Goal: Communication & Community: Answer question/provide support

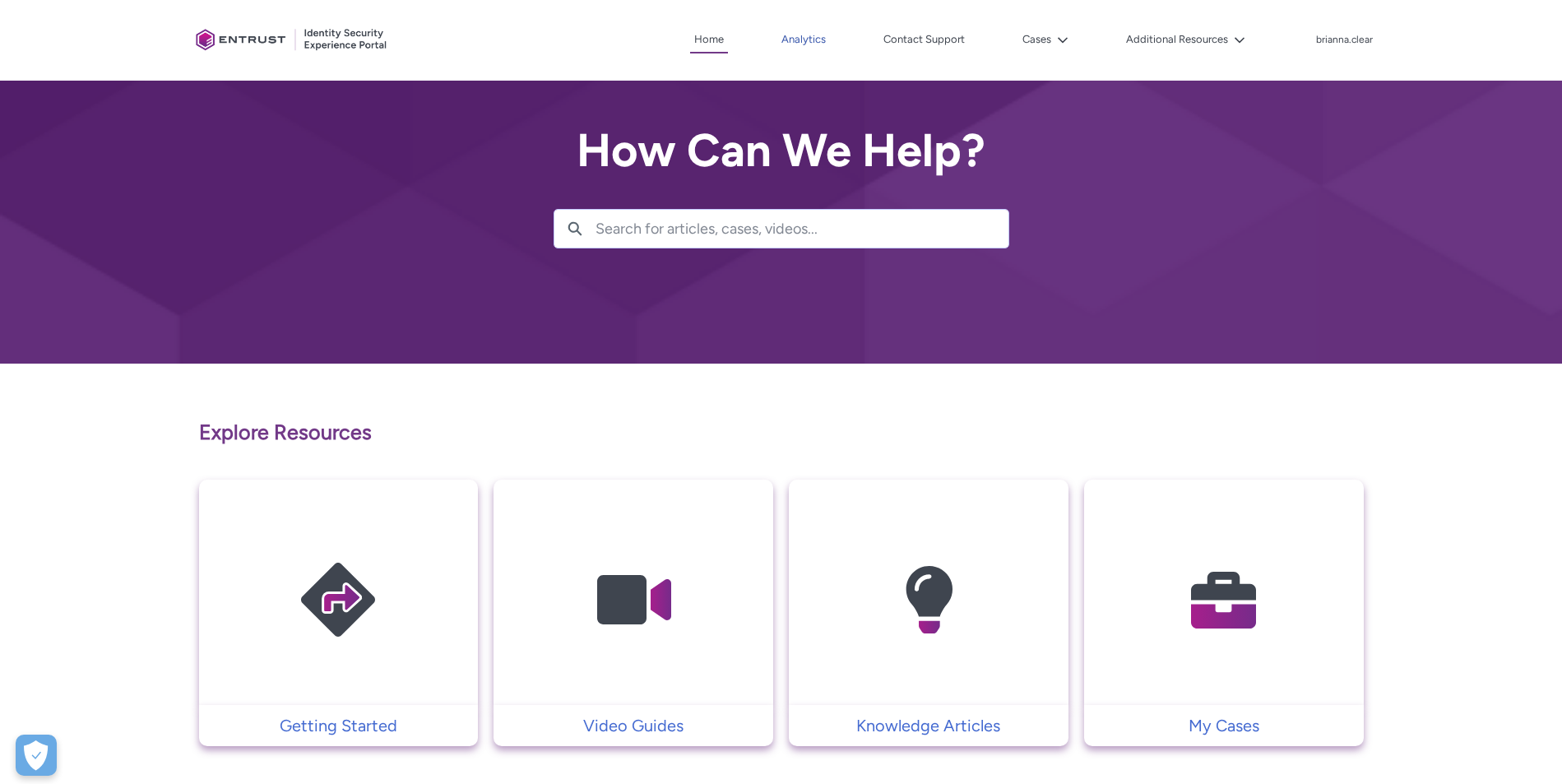
click at [814, 38] on link "Analytics" at bounding box center [803, 40] width 52 height 25
click at [909, 36] on link "Contact Support" at bounding box center [924, 40] width 90 height 25
click at [1159, 651] on div at bounding box center [797, 392] width 1529 height 784
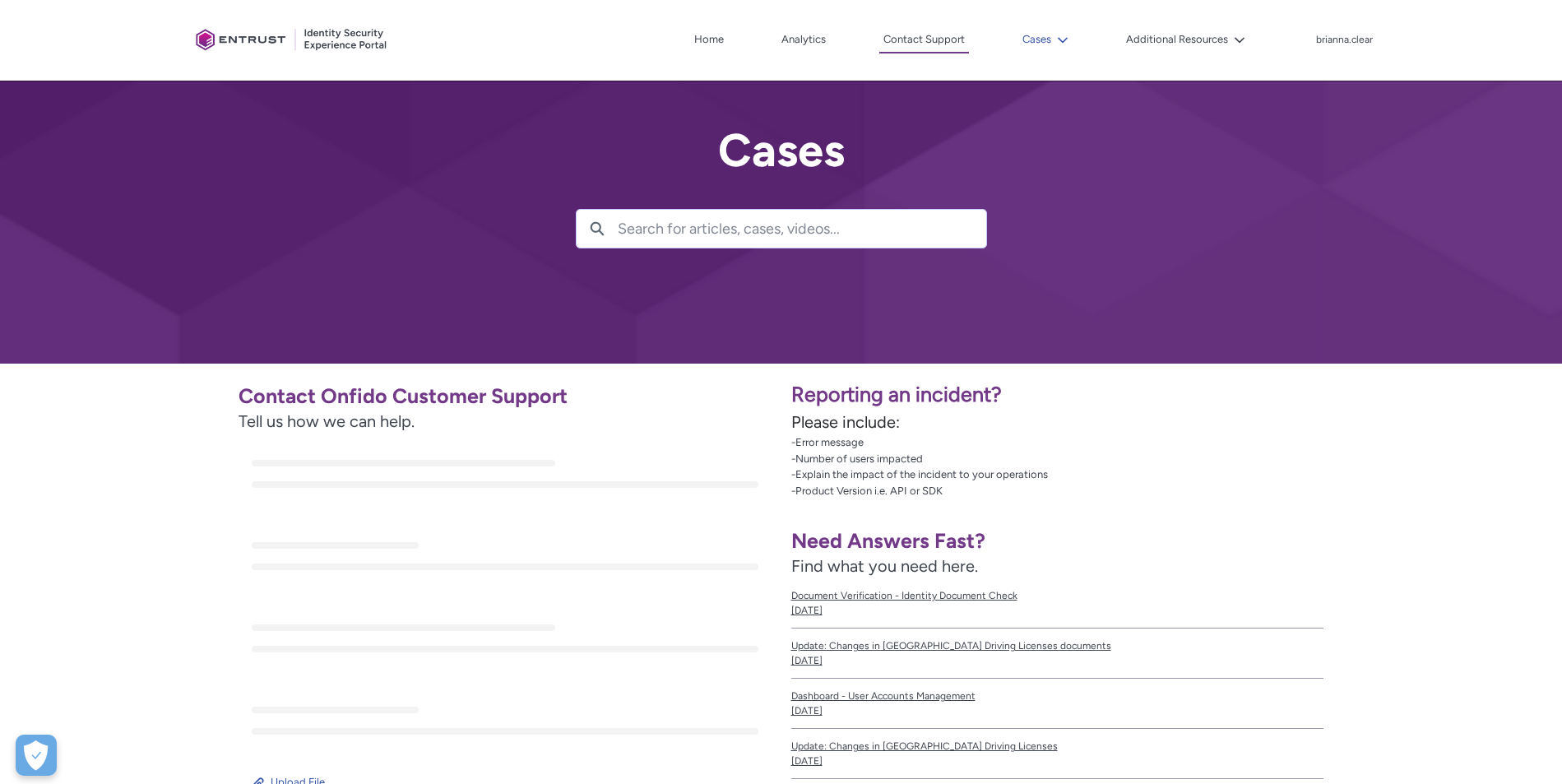
click at [1059, 39] on icon at bounding box center [1062, 40] width 12 height 12
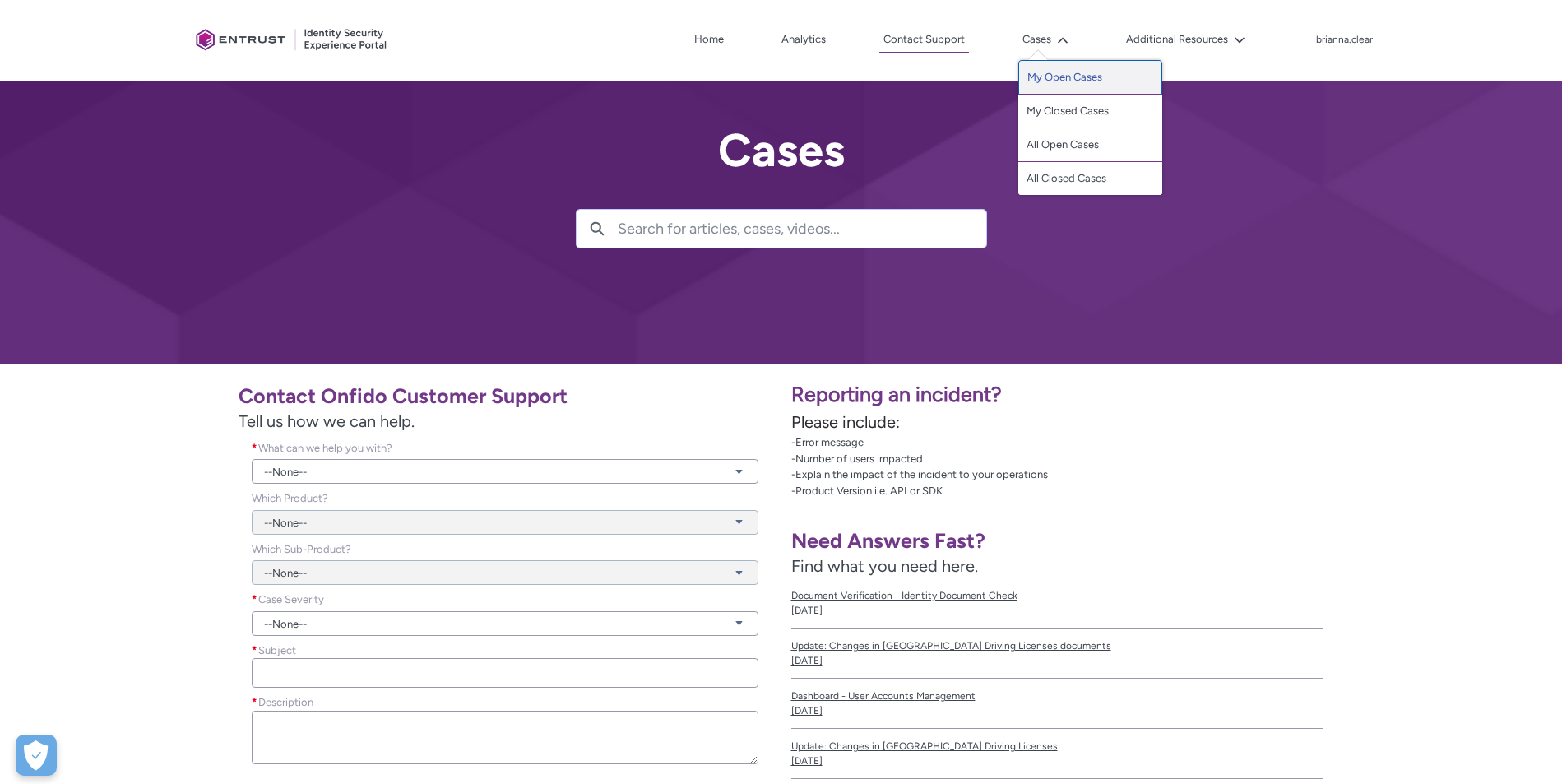
click at [1052, 74] on link "My Open Cases" at bounding box center [1090, 77] width 144 height 35
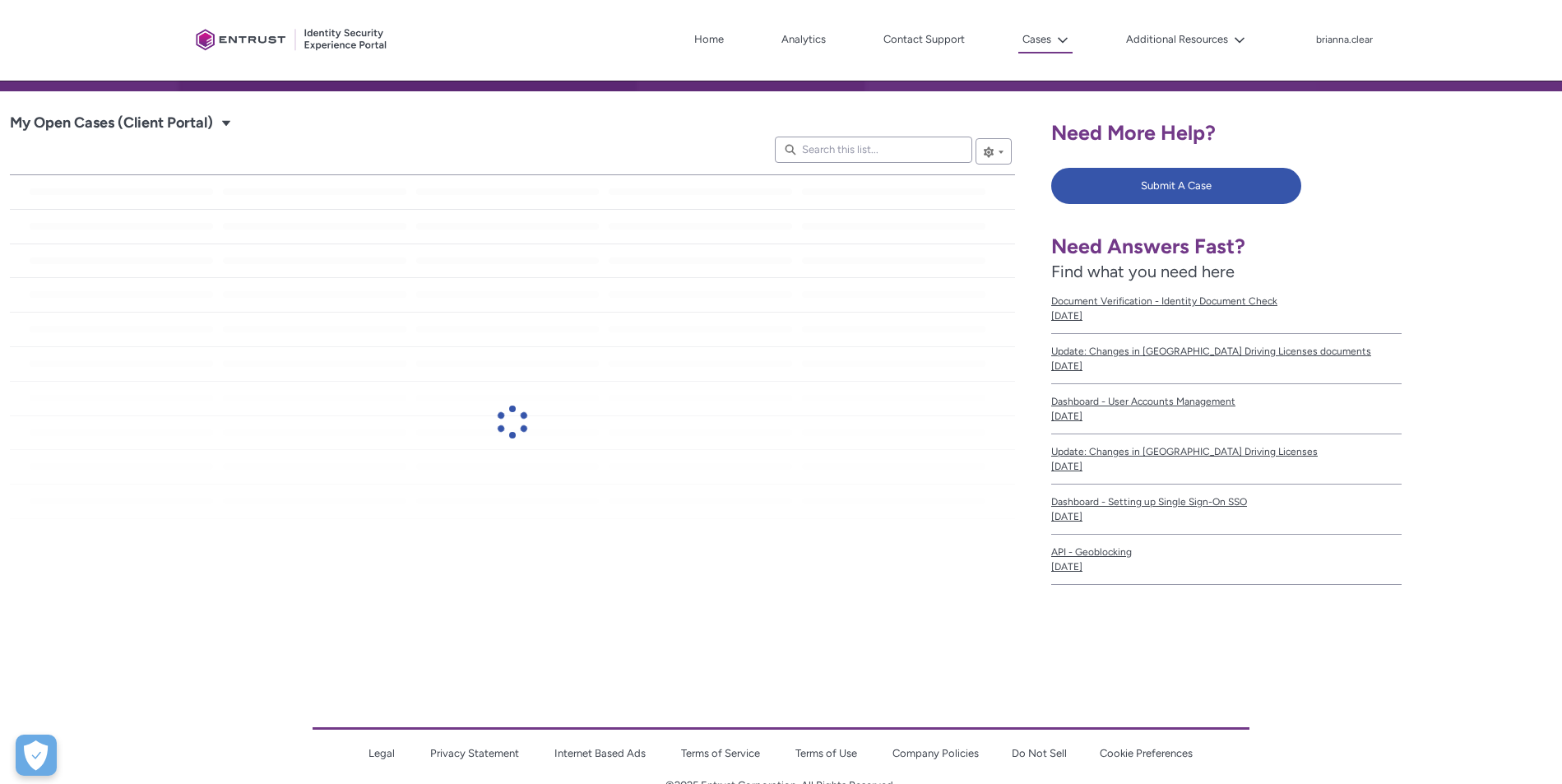
scroll to position [232, 0]
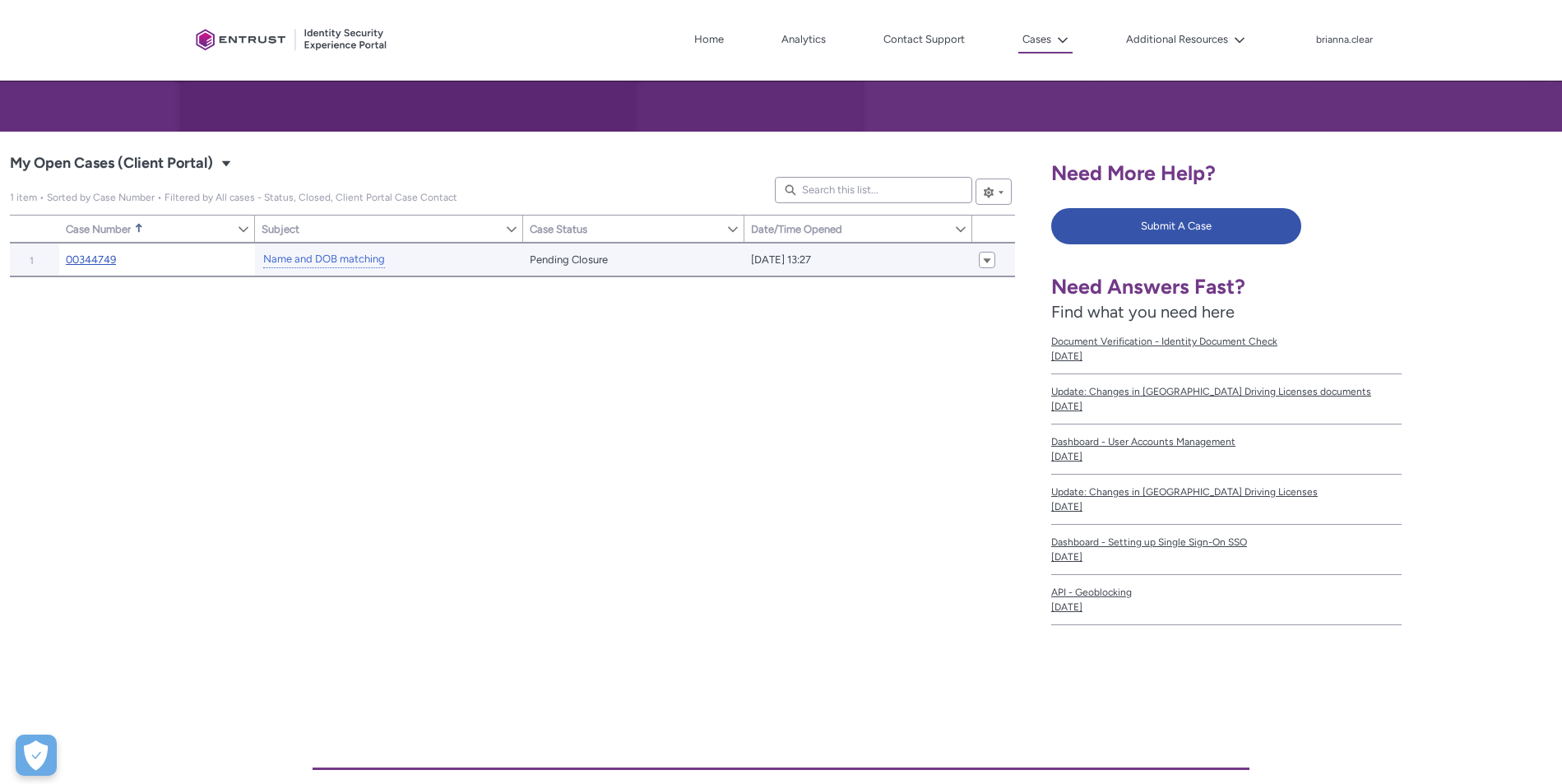
click at [84, 263] on link "00344749" at bounding box center [91, 260] width 50 height 17
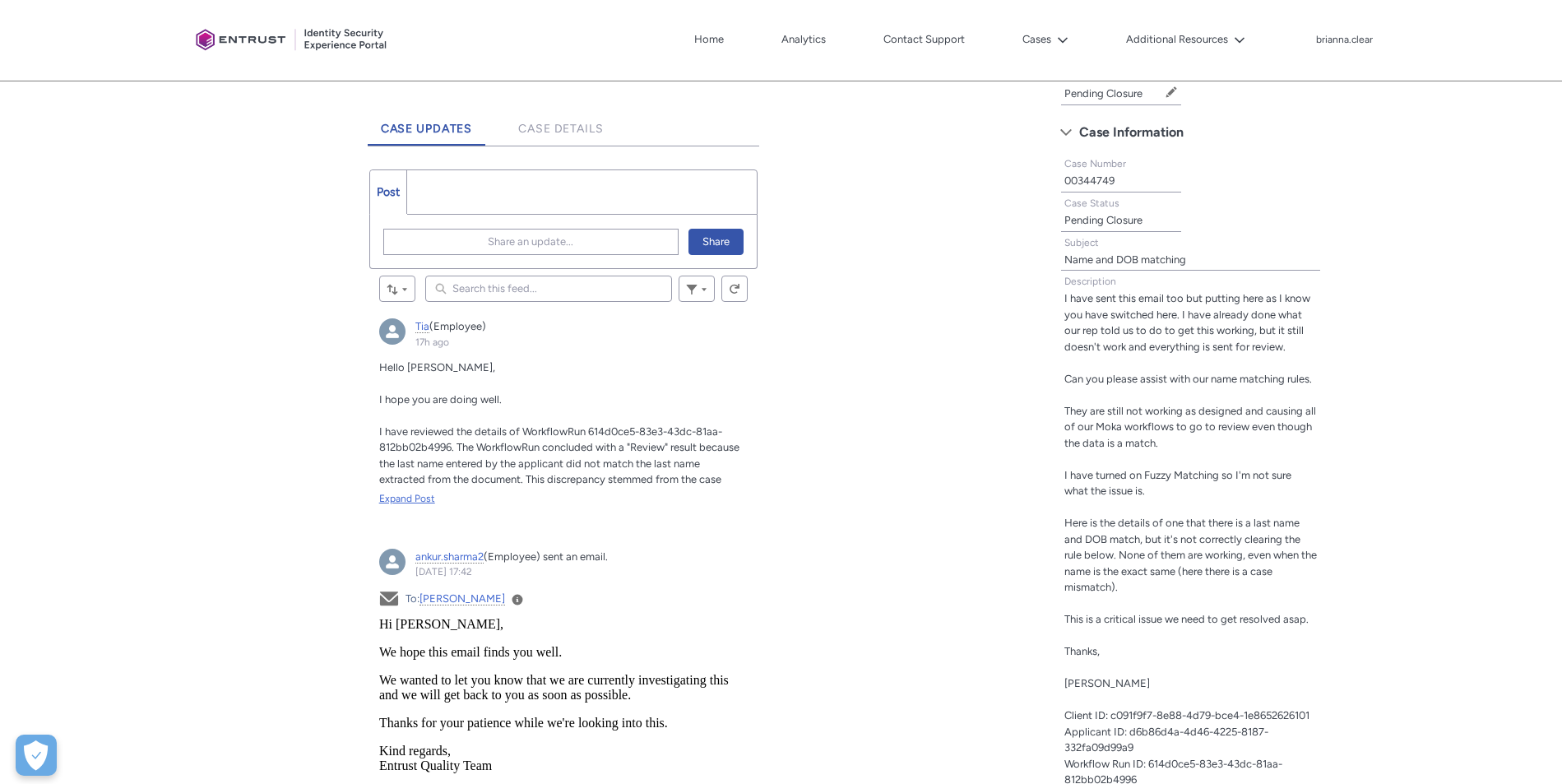
click at [393, 500] on div "Expand Post" at bounding box center [564, 498] width 369 height 15
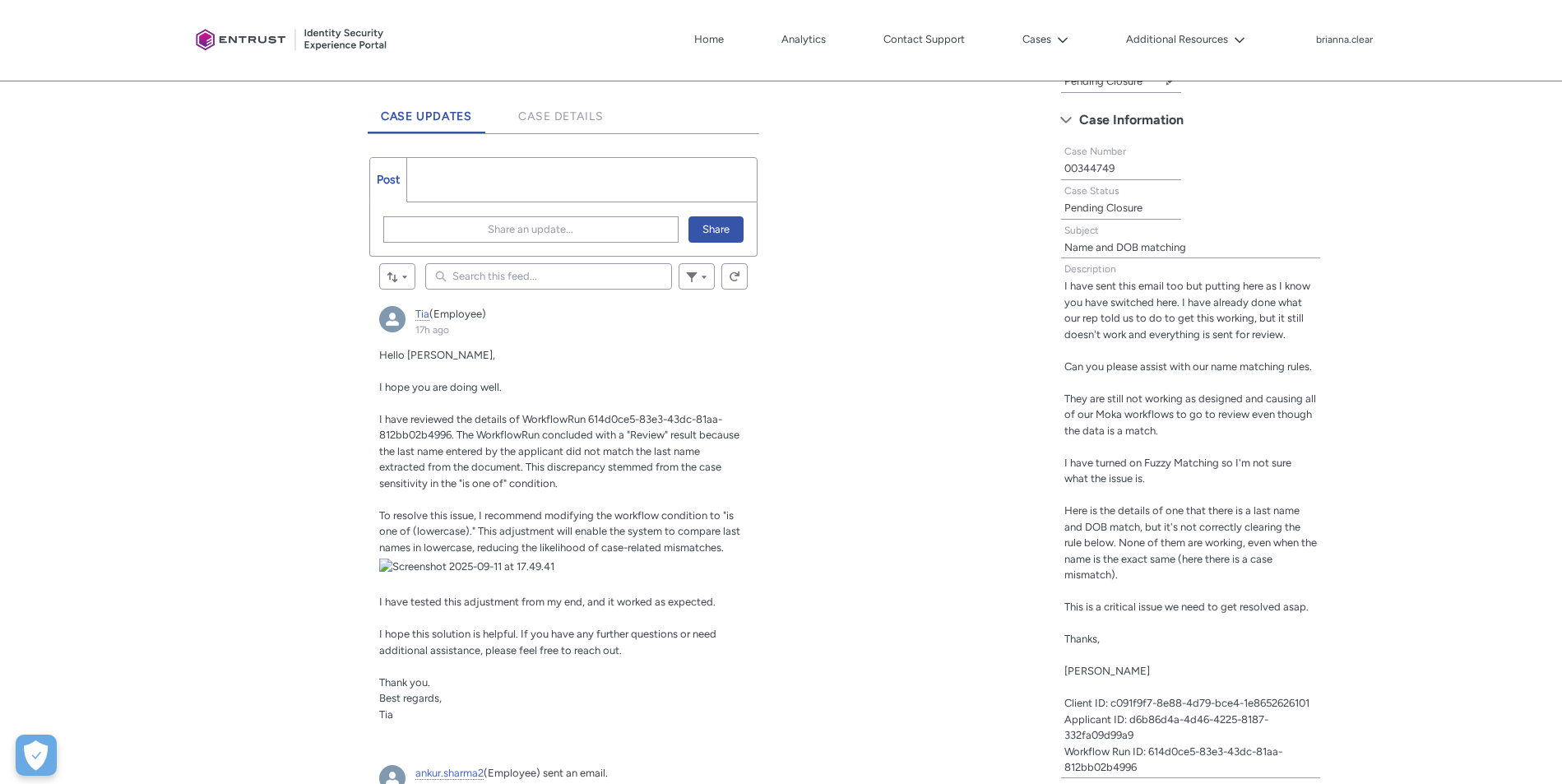
scroll to position [323, 0]
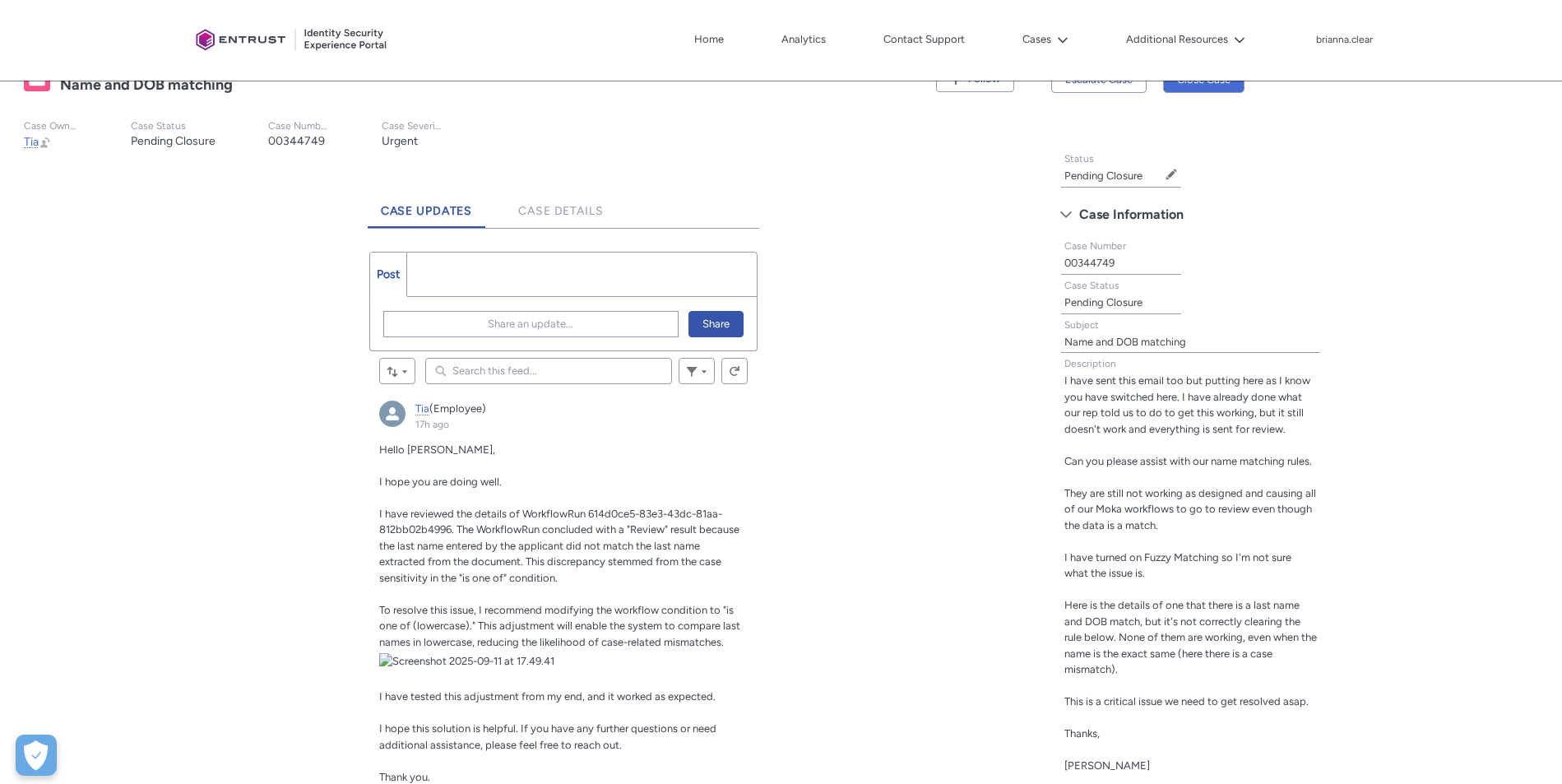
click at [439, 284] on ul "Post More" at bounding box center [563, 274] width 388 height 45
drag, startPoint x: 434, startPoint y: 269, endPoint x: 433, endPoint y: 261, distance: 8.1
click at [433, 264] on ul "Post More" at bounding box center [563, 274] width 388 height 45
click at [501, 274] on ul "Post More" at bounding box center [563, 274] width 388 height 45
click at [506, 315] on span "Share an update..." at bounding box center [531, 324] width 85 height 25
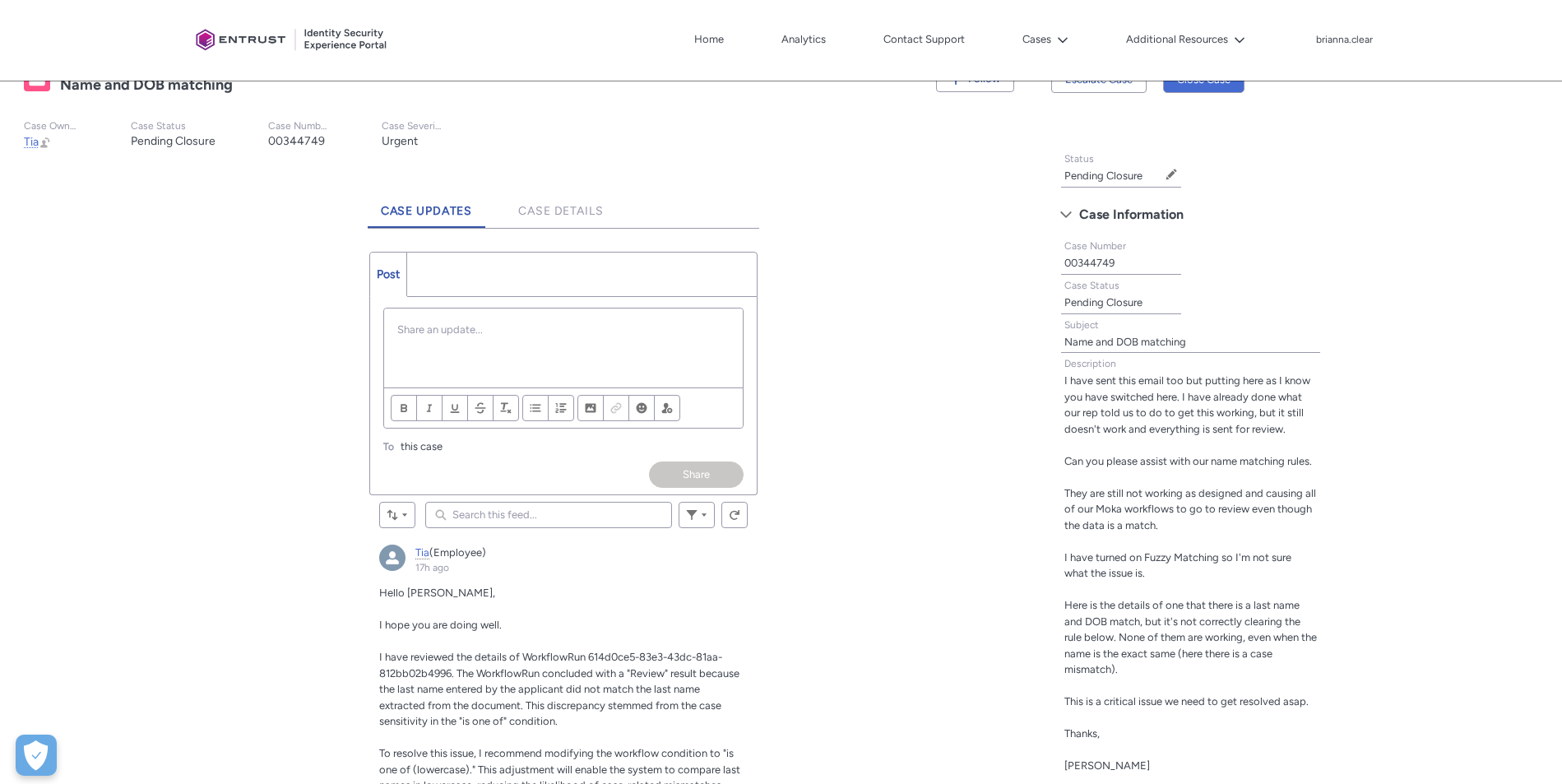
scroll to position [0, 0]
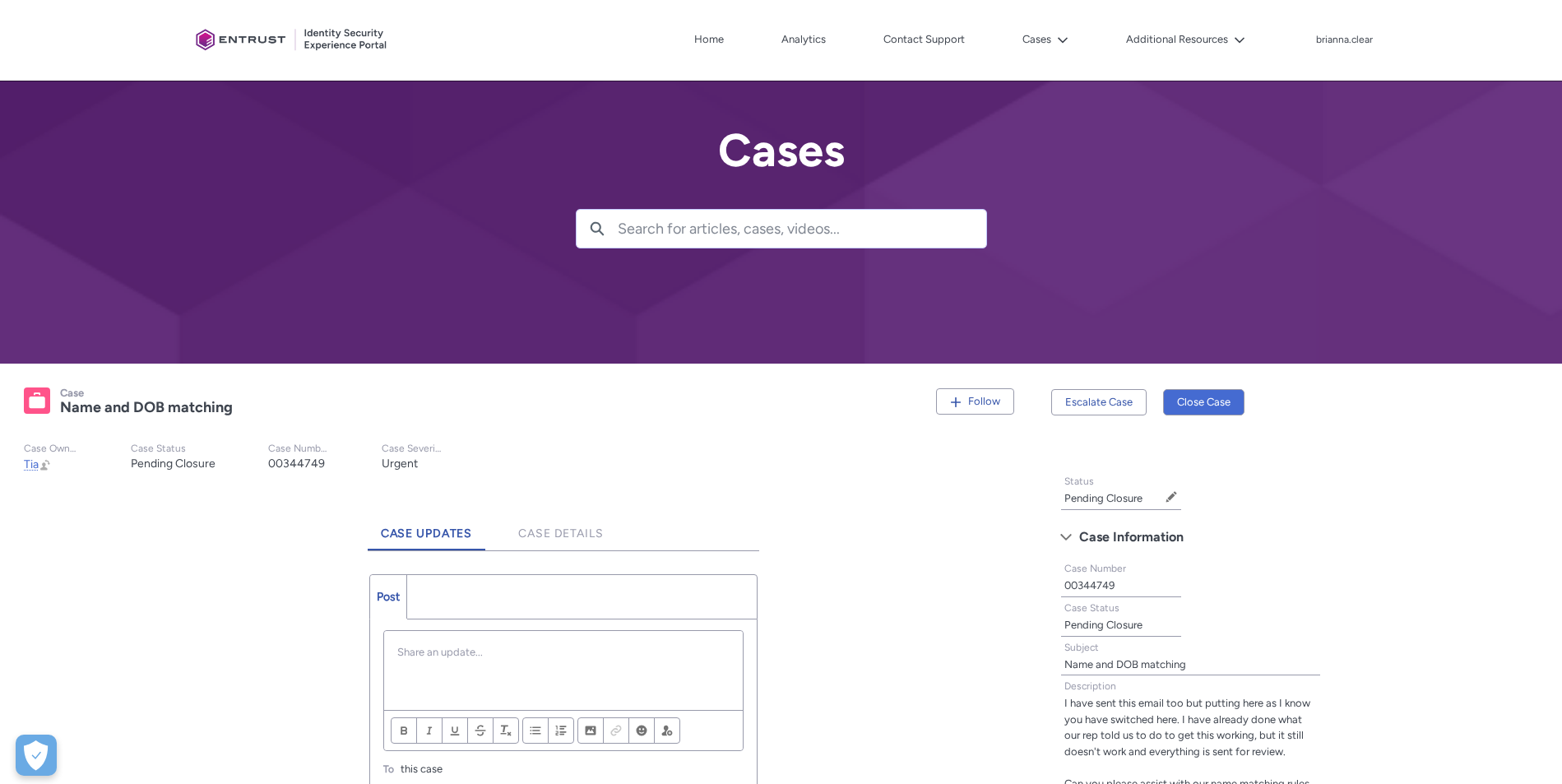
click at [490, 544] on ul "Case Updates Case Details" at bounding box center [564, 528] width 391 height 46
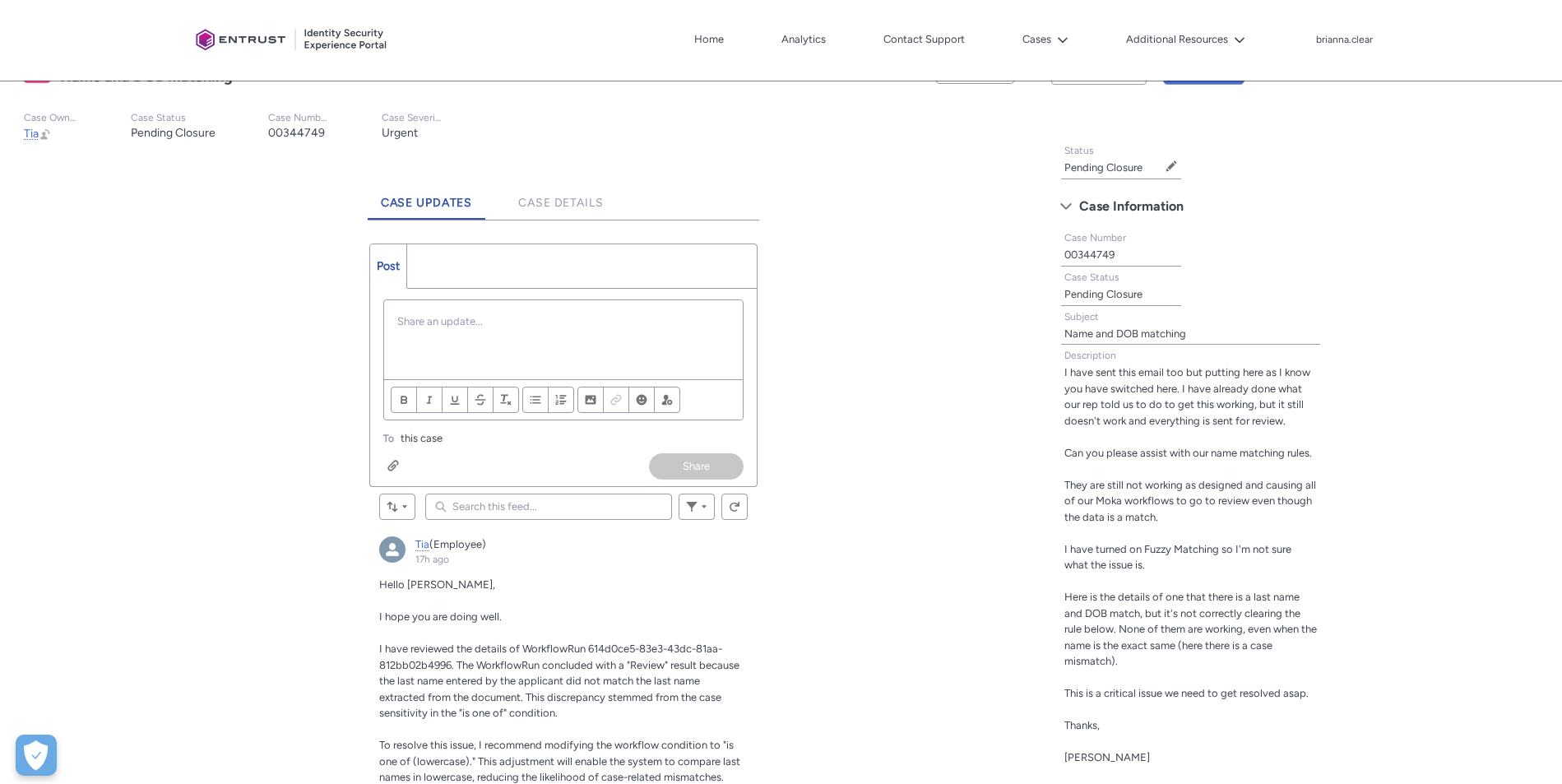
scroll to position [329, 0]
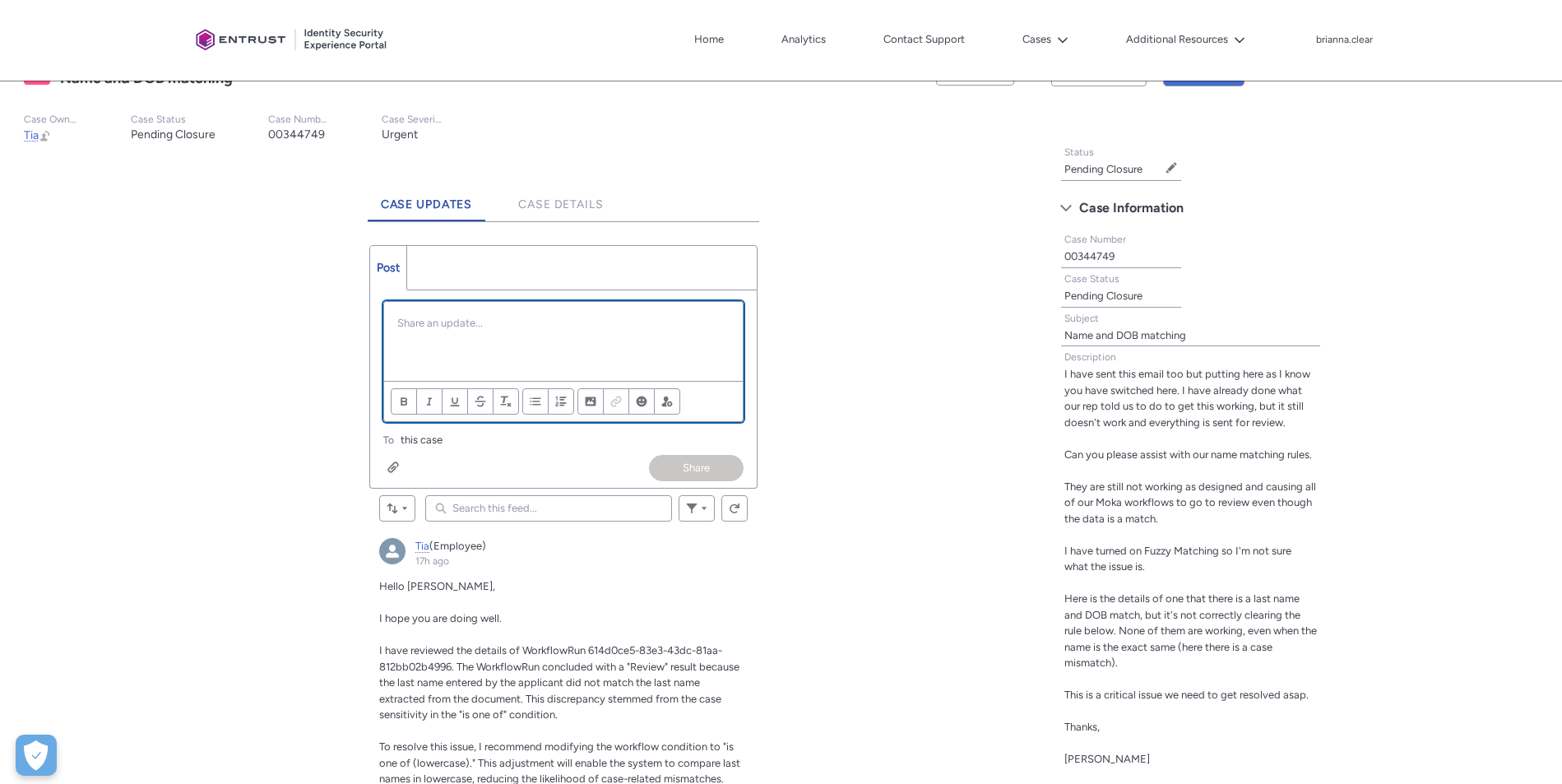
click at [434, 342] on div "Chatter Publisher" at bounding box center [563, 341] width 358 height 79
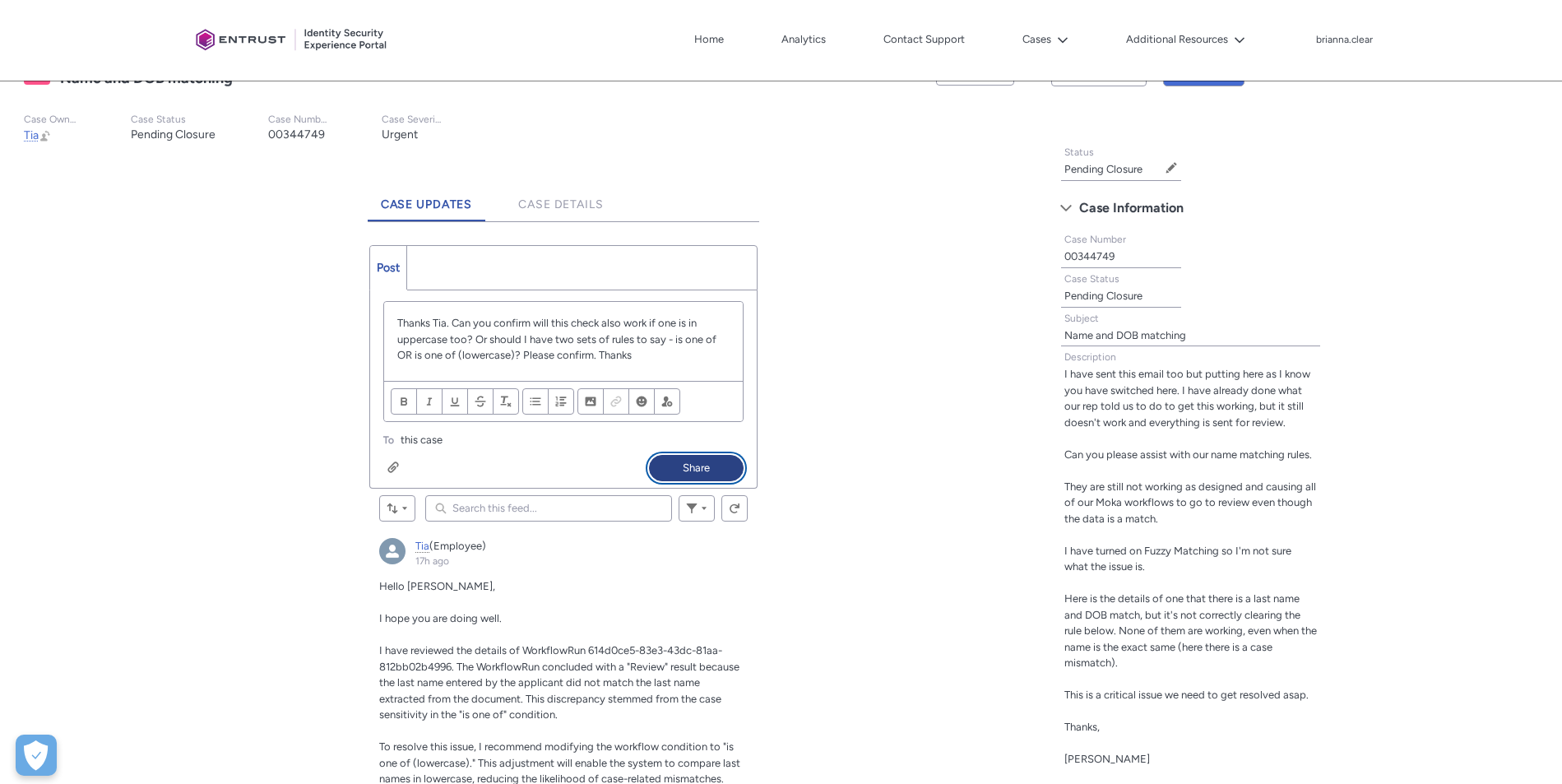
click at [677, 469] on button "Share" at bounding box center [696, 468] width 94 height 27
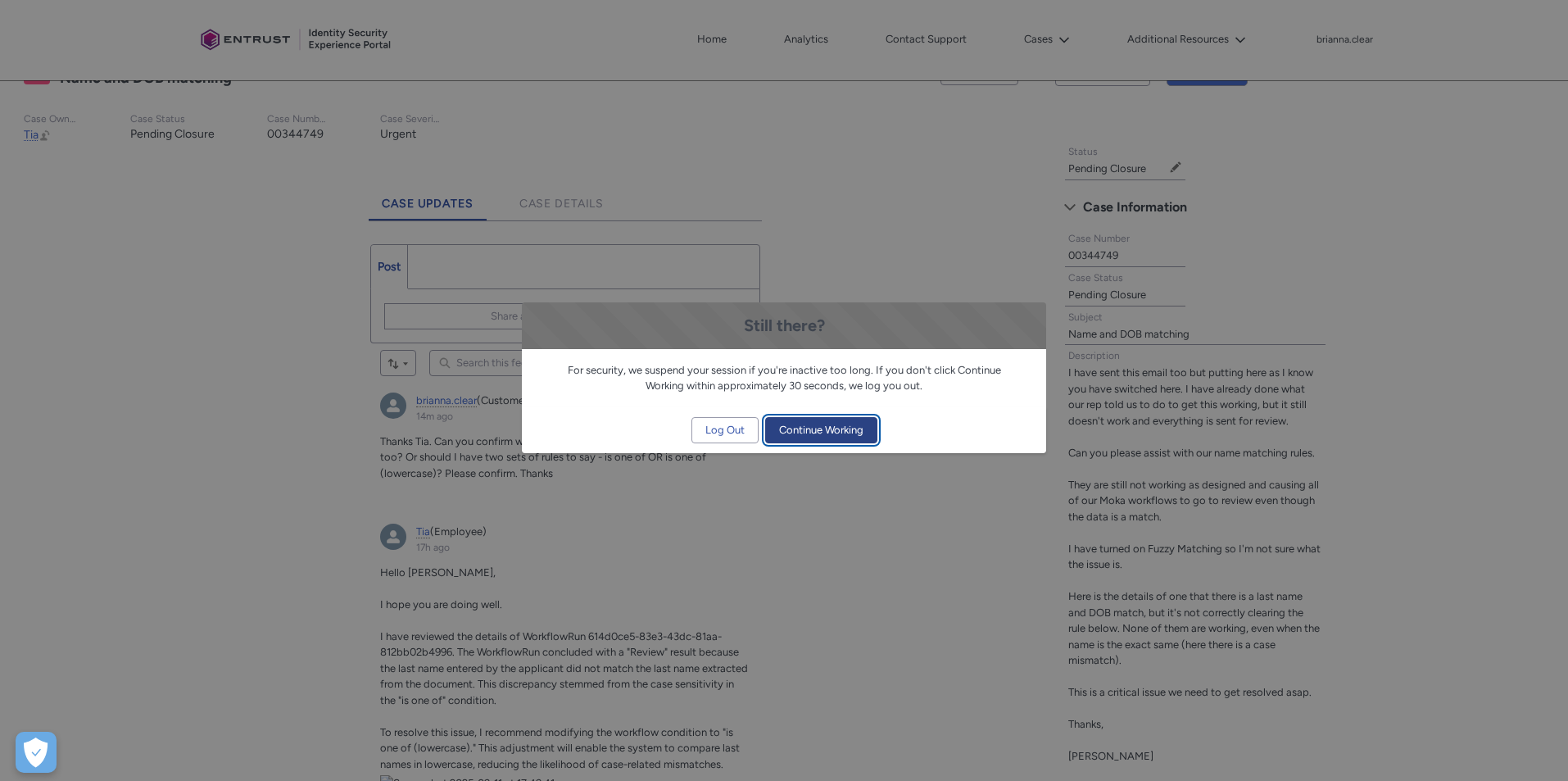
click at [842, 437] on span "Continue Working" at bounding box center [821, 430] width 84 height 25
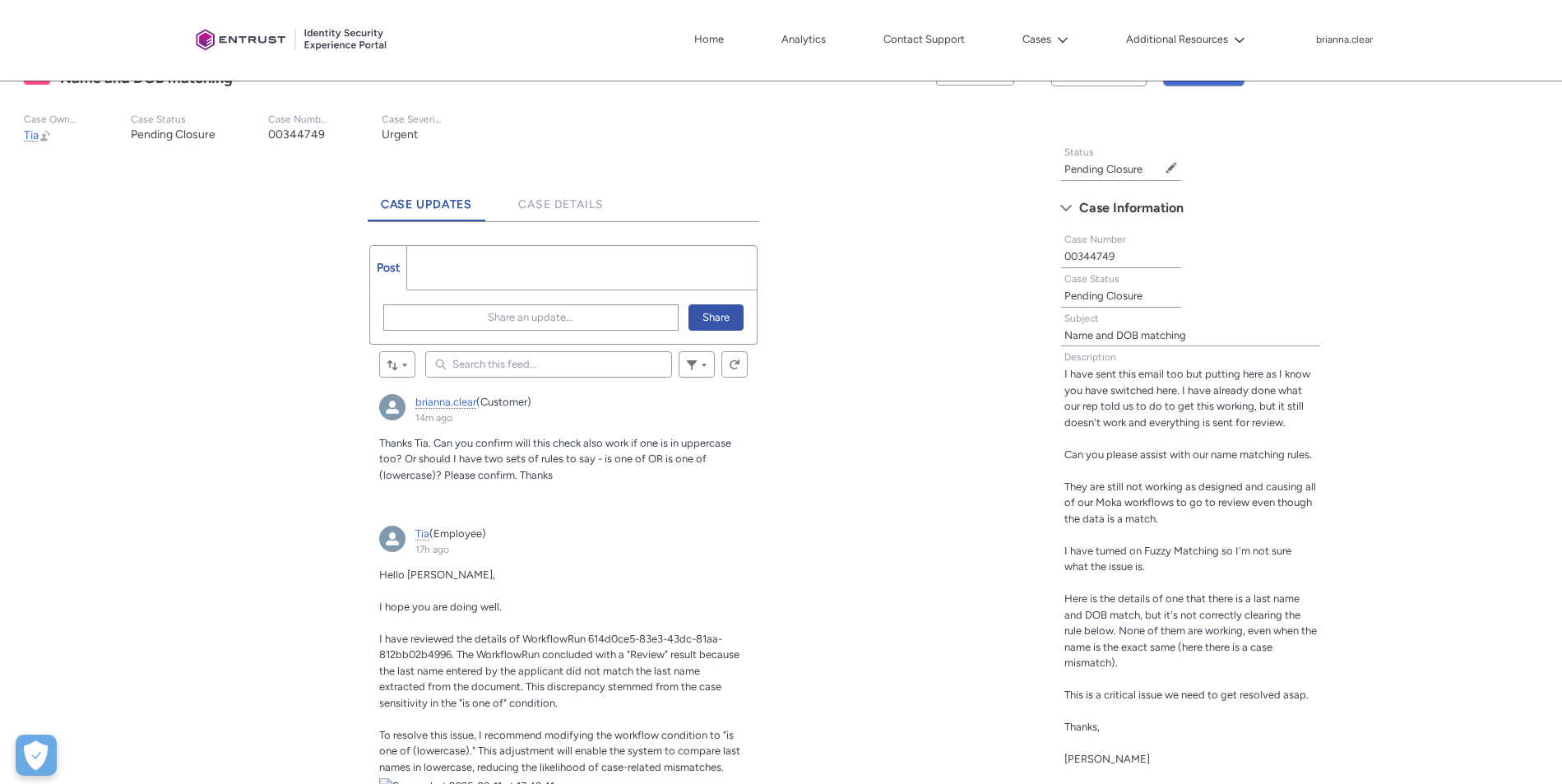
click at [845, 434] on span "Continue Working" at bounding box center [818, 432] width 84 height 25
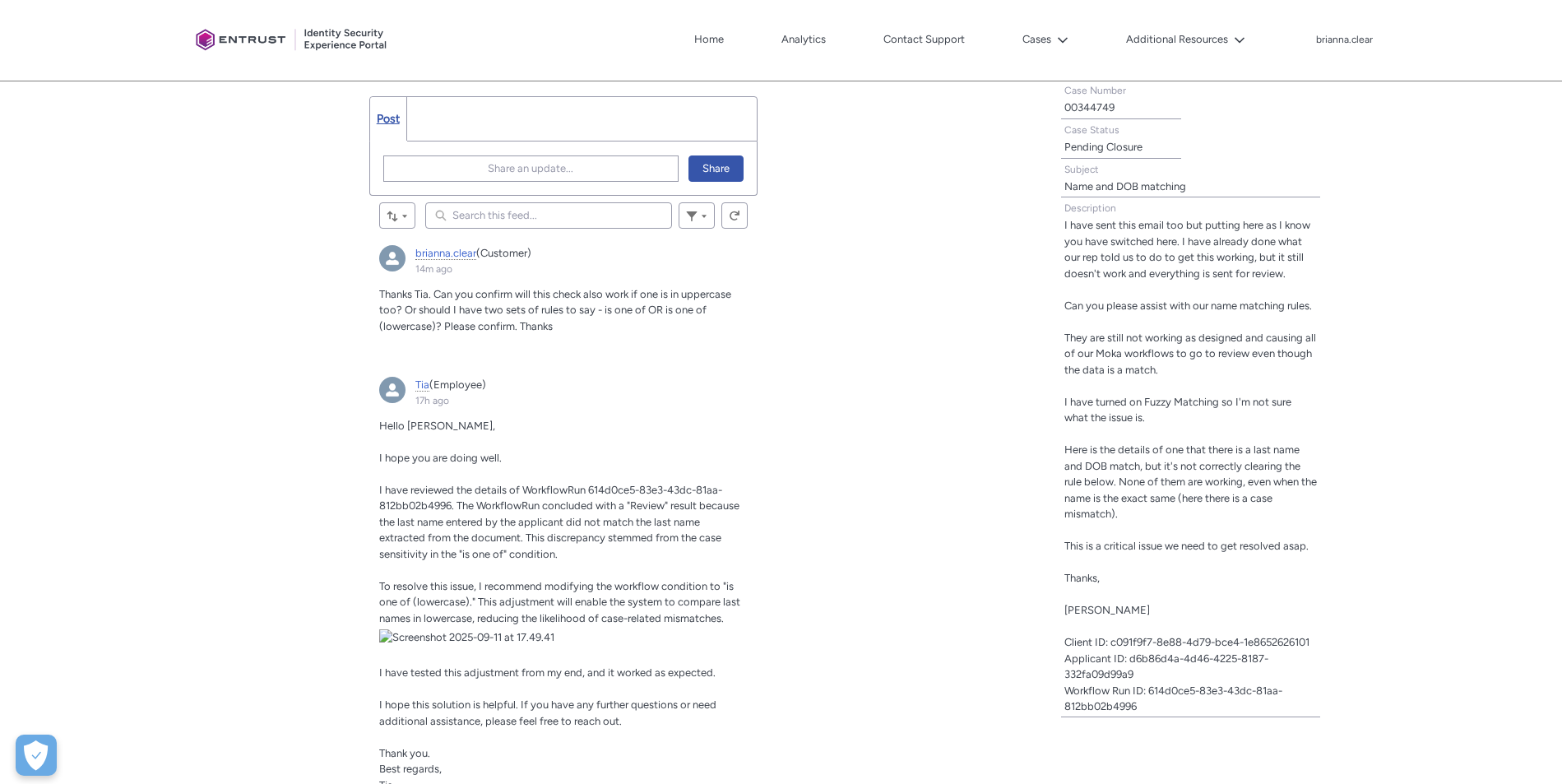
scroll to position [576, 0]
